Goal: Information Seeking & Learning: Learn about a topic

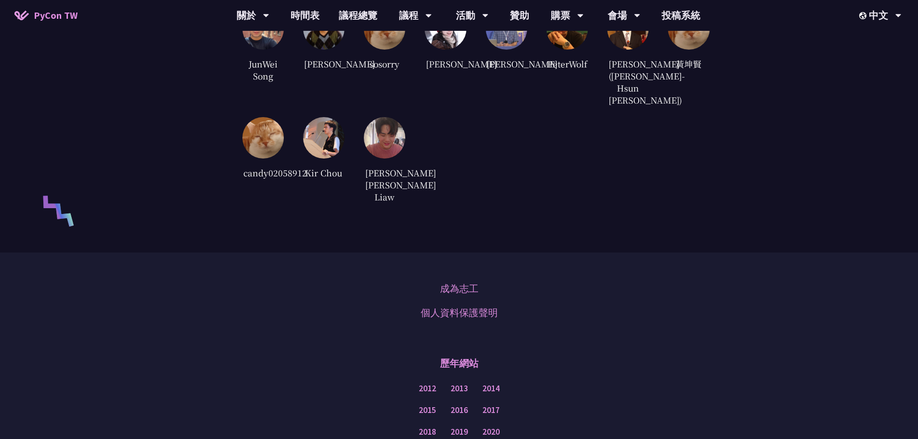
scroll to position [1927, 0]
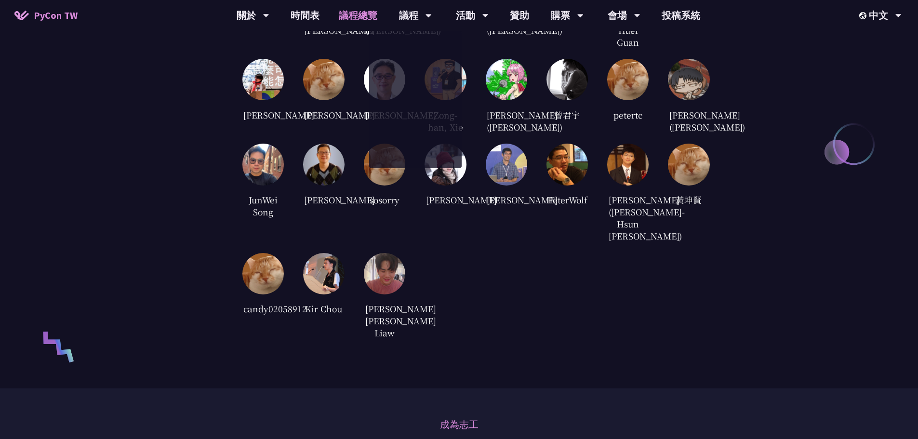
click at [358, 18] on link "議程總覽" at bounding box center [358, 15] width 58 height 31
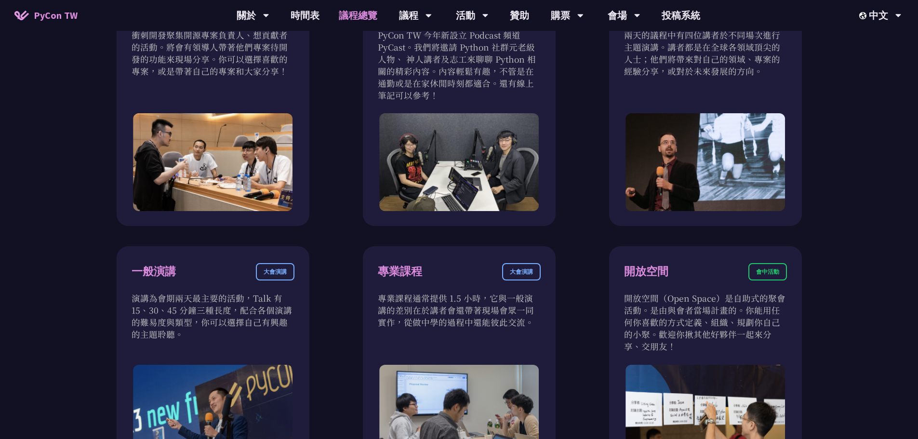
scroll to position [530, 0]
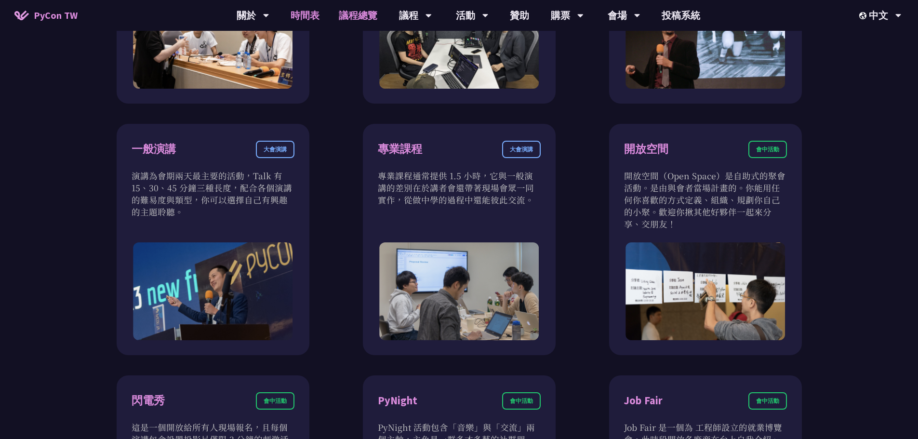
click at [309, 17] on link "時間表" at bounding box center [305, 15] width 48 height 31
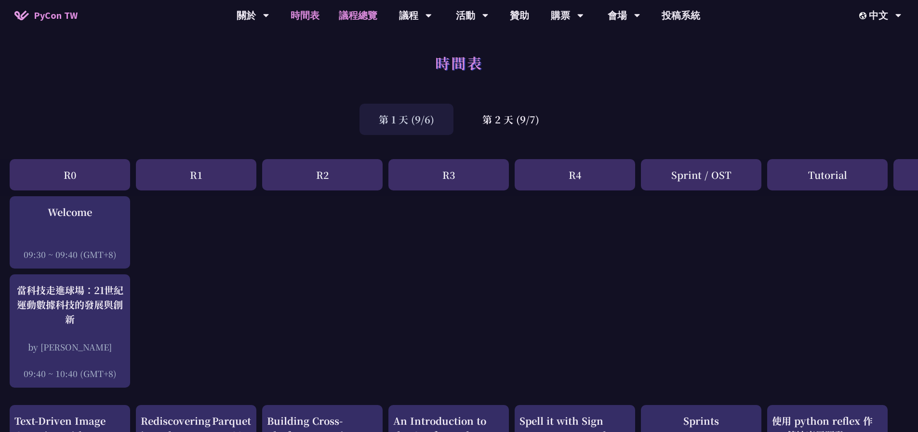
click at [359, 19] on link "議程總覽" at bounding box center [358, 15] width 58 height 31
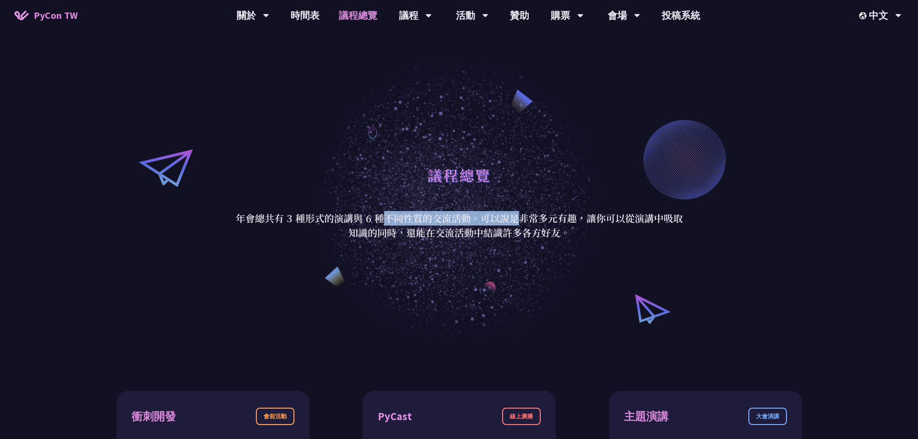
drag, startPoint x: 288, startPoint y: 218, endPoint x: 419, endPoint y: 218, distance: 131.5
click at [396, 215] on p "年會總共有 3 種形式的演講與 6 種不同性質的交流活動。可以說是非常多元有趣，讓你可以從演講中吸取知識的同時，還能在交流活動中結識許多各方好友。" at bounding box center [459, 225] width 448 height 29
drag, startPoint x: 437, startPoint y: 218, endPoint x: 444, endPoint y: 216, distance: 6.4
click at [440, 218] on p "年會總共有 3 種形式的演講與 6 種不同性質的交流活動。可以說是非常多元有趣，讓你可以從演講中吸取知識的同時，還能在交流活動中結識許多各方好友。" at bounding box center [459, 225] width 448 height 29
click at [623, 43] on link "會場資訊" at bounding box center [623, 44] width 92 height 23
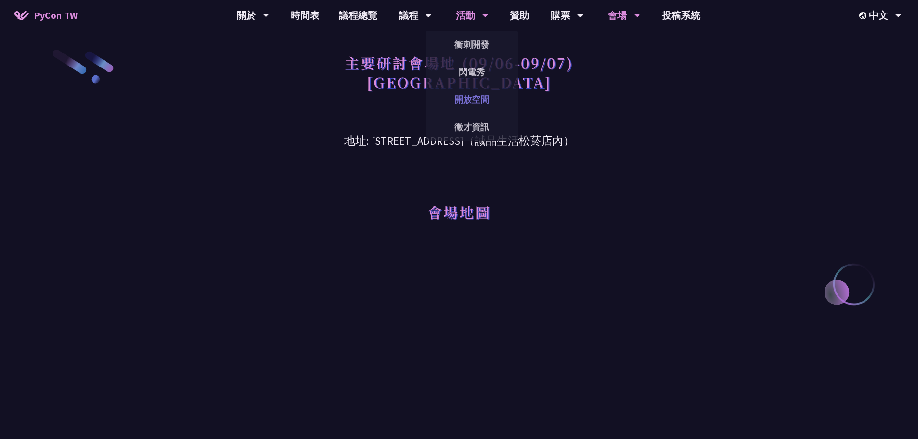
click at [474, 103] on link "開放空間" at bounding box center [471, 99] width 92 height 23
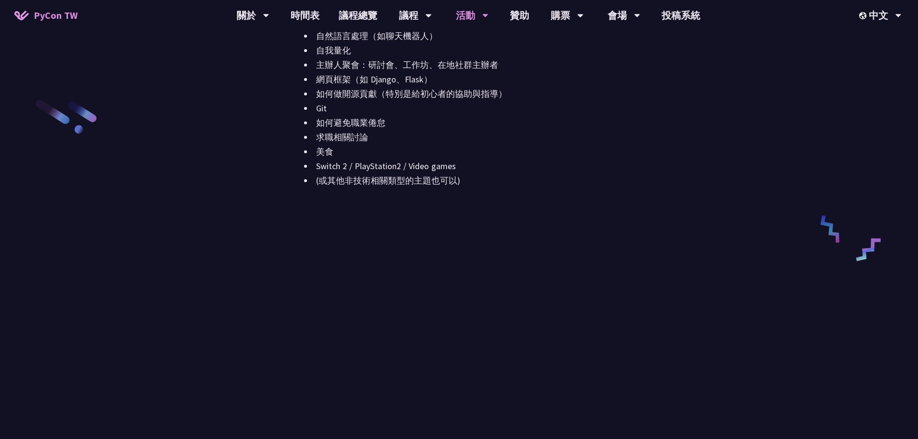
scroll to position [1108, 0]
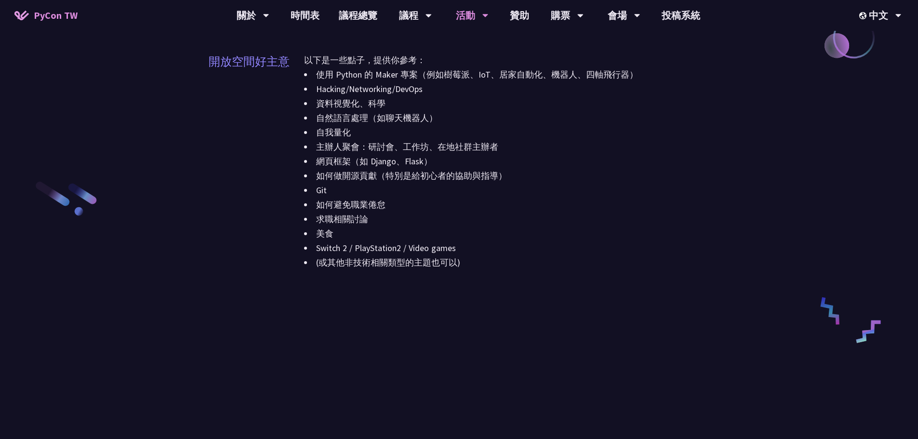
click at [610, 204] on li "如何避免職業倦怠" at bounding box center [507, 204] width 406 height 14
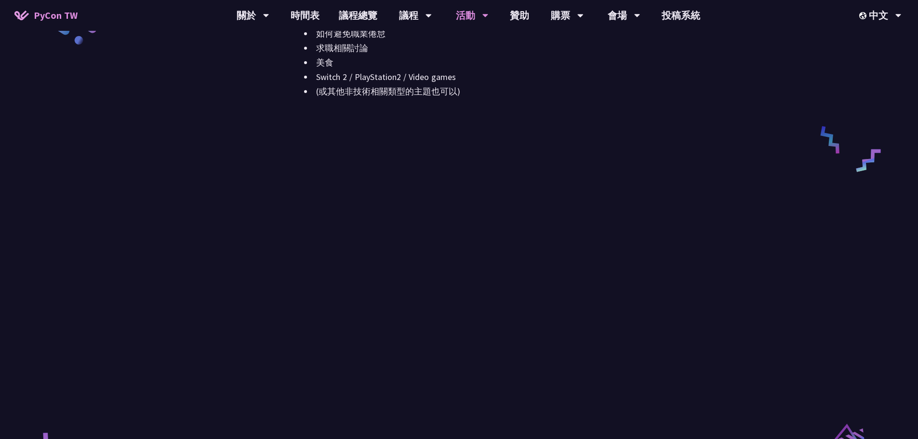
scroll to position [1301, 0]
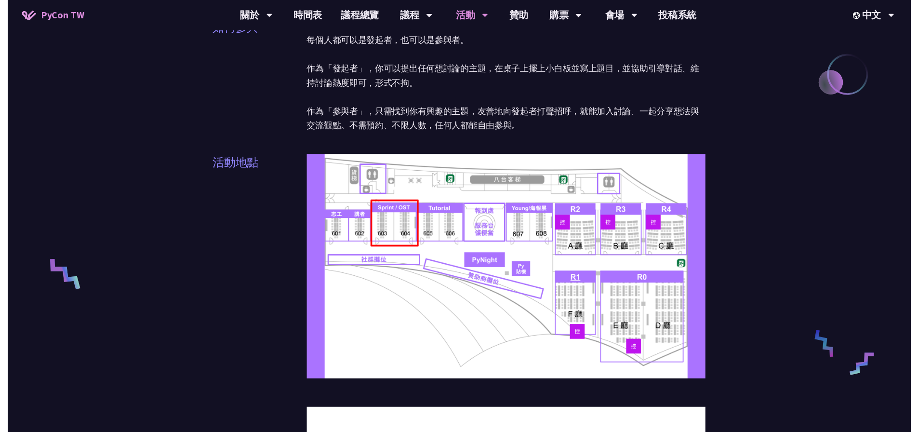
scroll to position [0, 0]
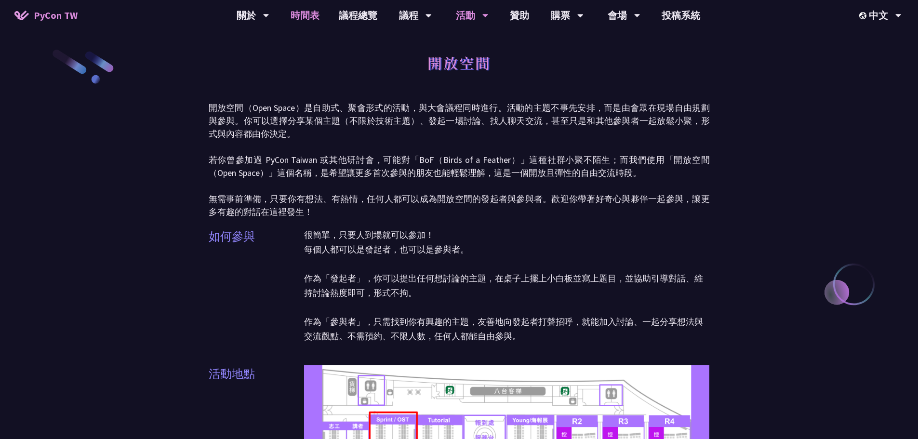
click at [308, 19] on link "時間表" at bounding box center [305, 15] width 48 height 31
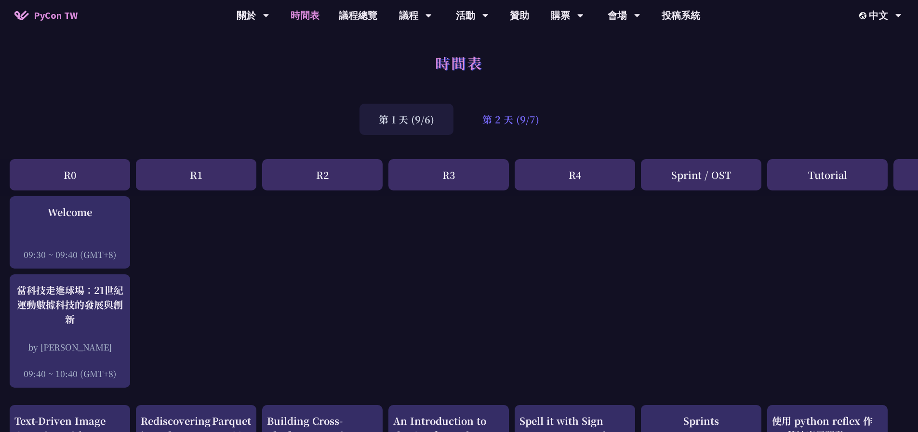
click at [513, 117] on div "第 2 天 (9/7)" at bounding box center [510, 119] width 95 height 31
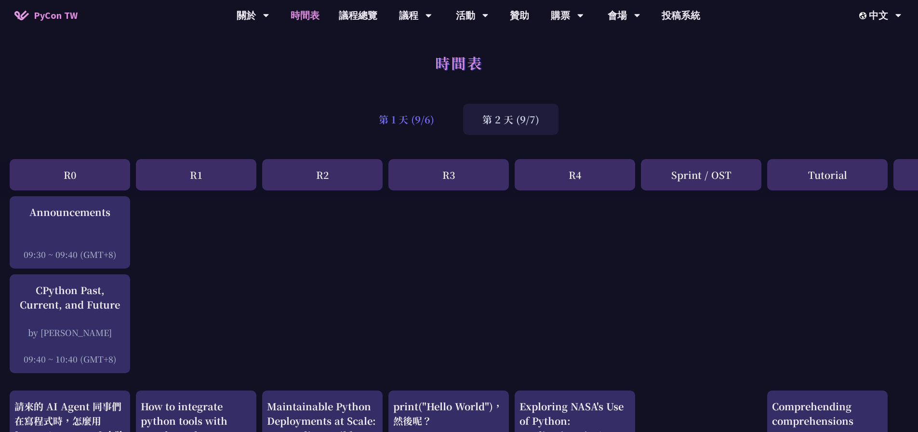
click at [412, 118] on div "第 1 天 (9/6)" at bounding box center [406, 119] width 94 height 31
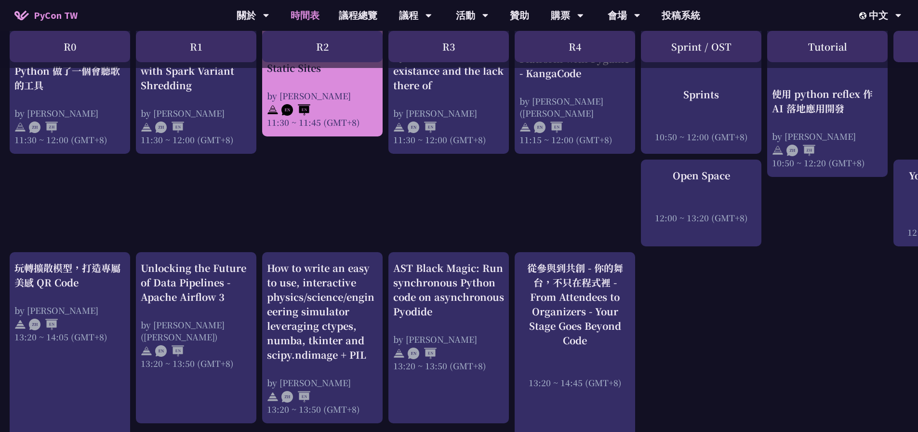
scroll to position [434, 0]
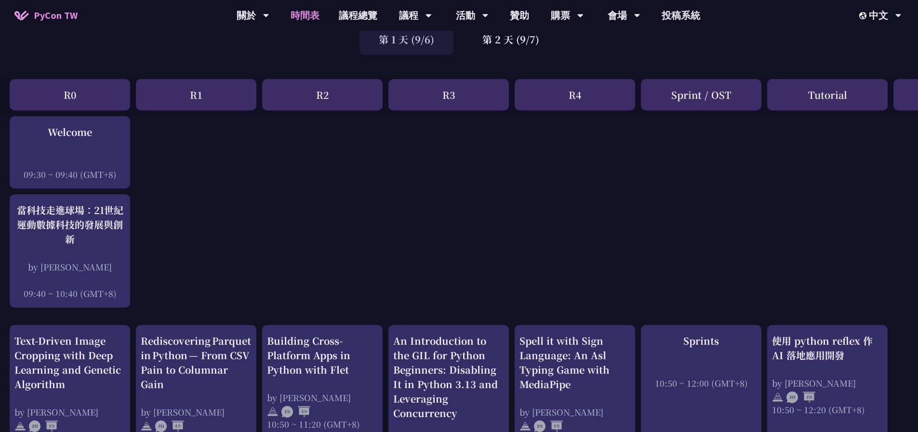
scroll to position [48, 0]
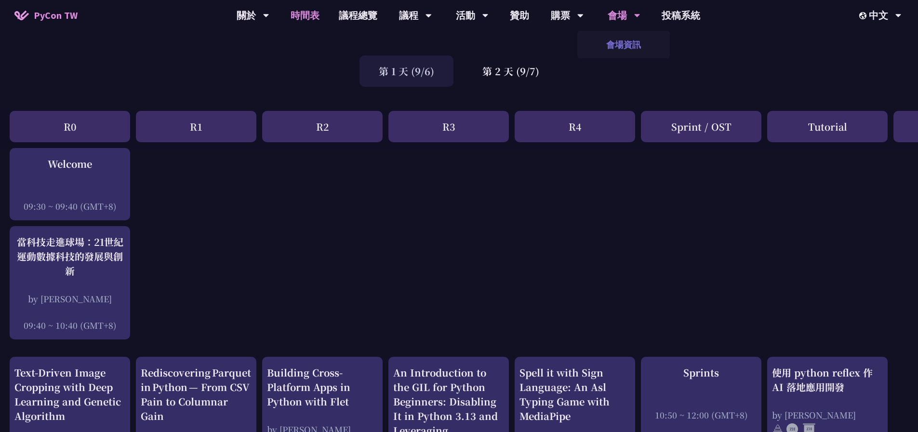
click at [627, 42] on link "會場資訊" at bounding box center [623, 44] width 92 height 23
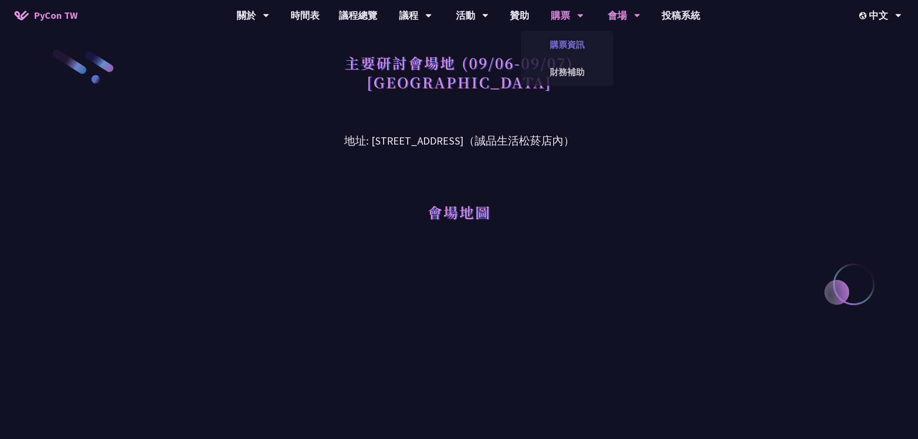
click at [576, 45] on link "購票資訊" at bounding box center [567, 44] width 92 height 23
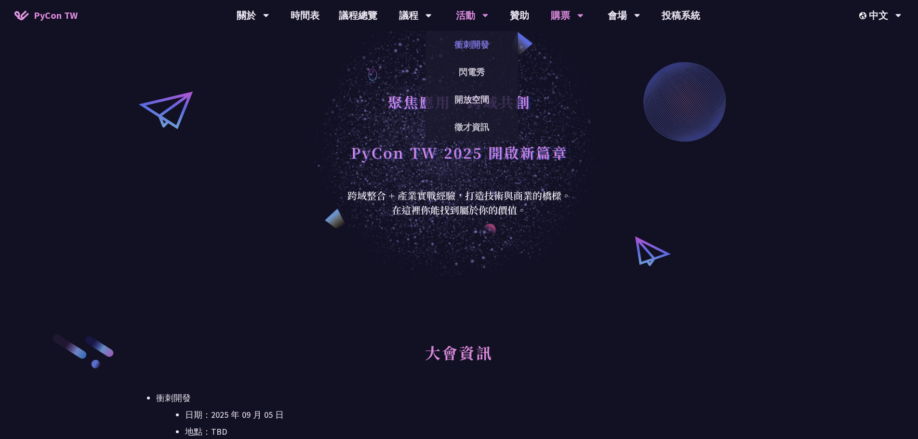
click at [470, 45] on link "衝刺開發" at bounding box center [471, 44] width 92 height 23
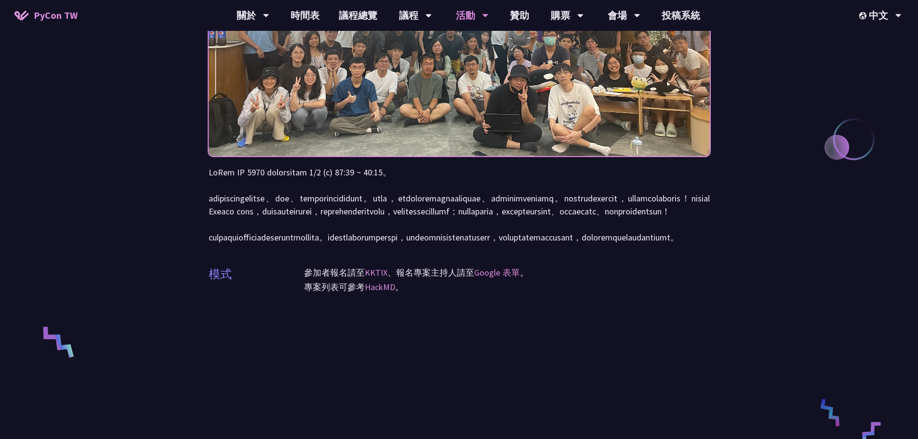
scroll to position [145, 0]
click at [315, 17] on link "時間表" at bounding box center [305, 15] width 48 height 31
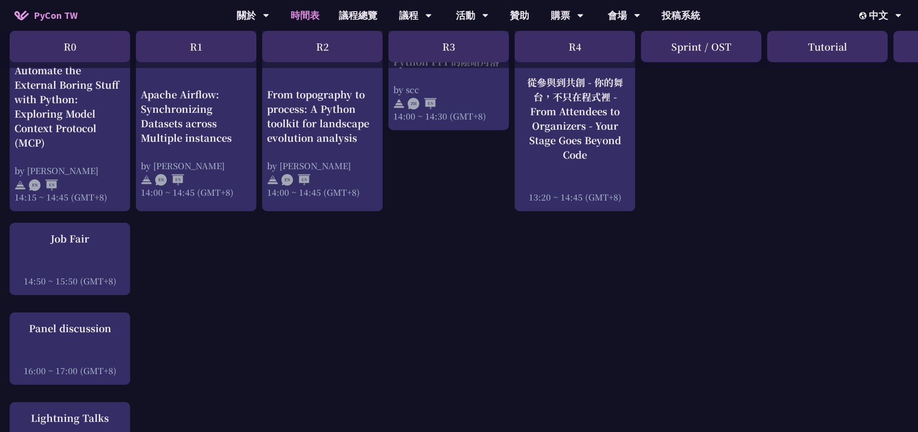
scroll to position [1108, 0]
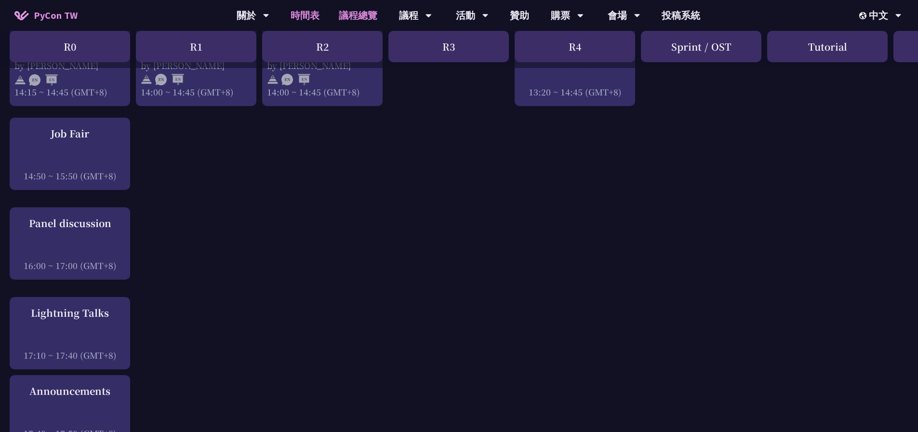
click at [367, 18] on link "議程總覽" at bounding box center [358, 15] width 58 height 31
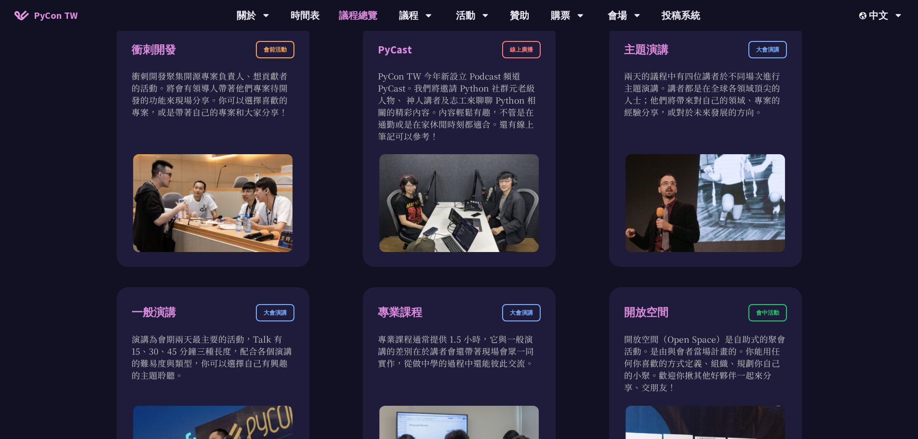
scroll to position [289, 0]
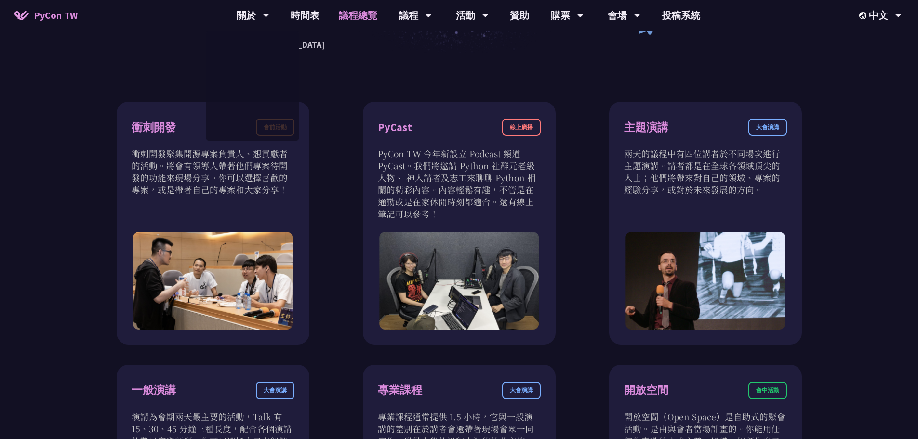
click at [46, 12] on span "PyCon TW" at bounding box center [56, 15] width 44 height 14
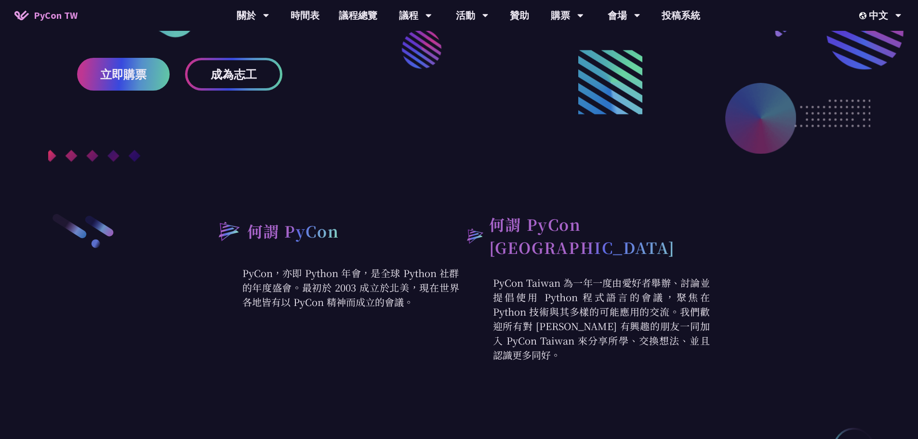
scroll to position [241, 0]
